Goal: Task Accomplishment & Management: Use online tool/utility

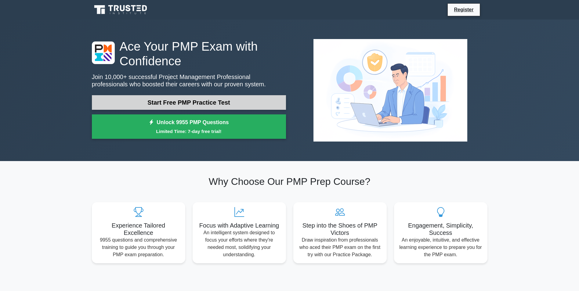
click at [216, 100] on link "Start Free PMP Practice Test" at bounding box center [189, 102] width 194 height 15
